Goal: Find specific page/section: Find specific page/section

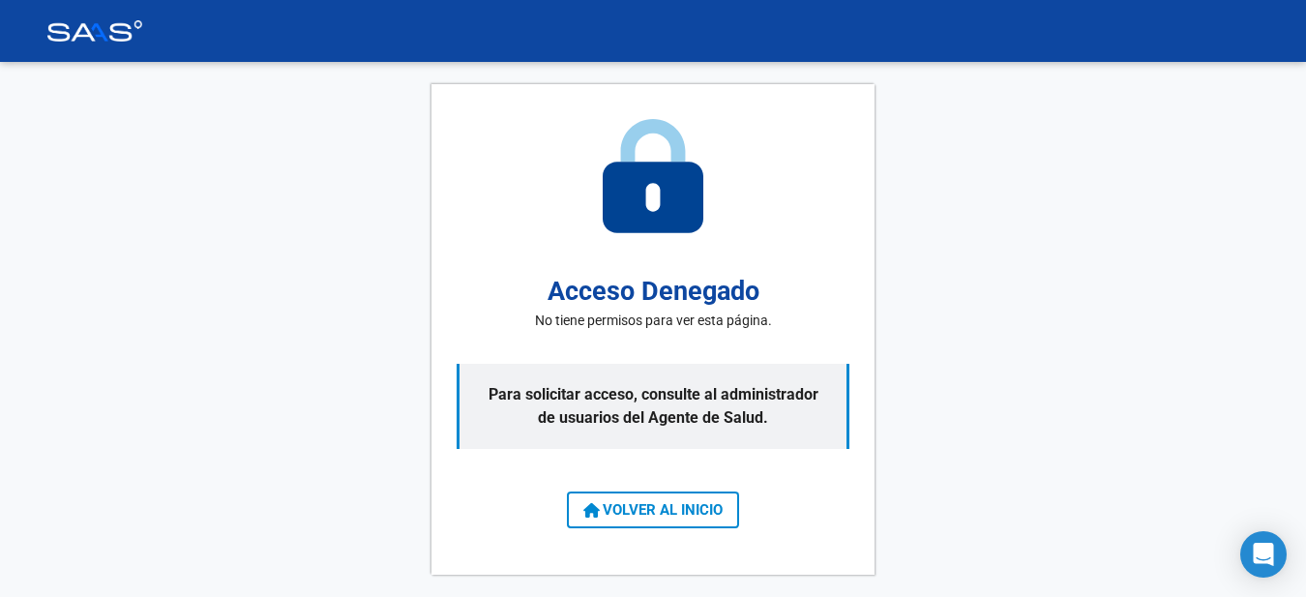
click at [49, 131] on div "Acceso Denegado No tiene permisos para ver esta página. Para solicitar acceso, …" at bounding box center [653, 329] width 1306 height 535
